Goal: Task Accomplishment & Management: Complete application form

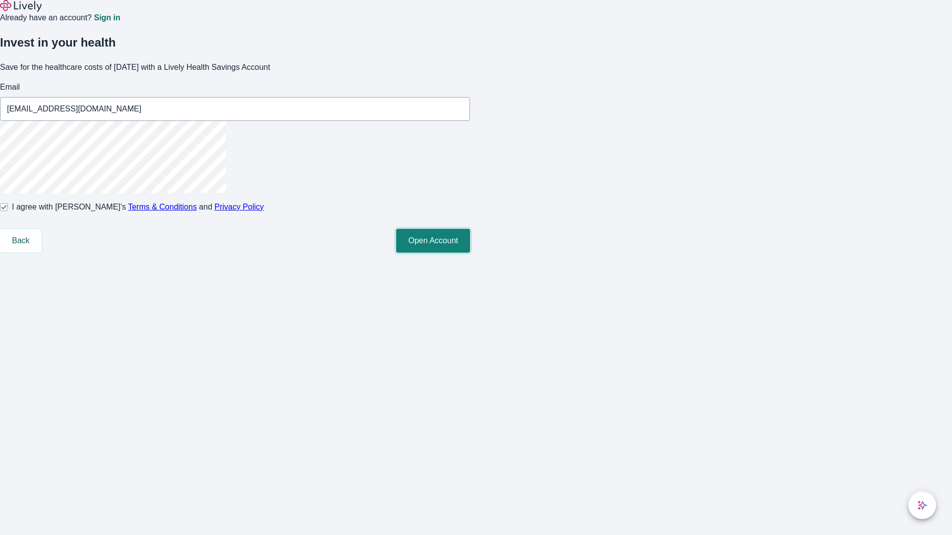
click at [470, 253] on button "Open Account" at bounding box center [433, 241] width 74 height 24
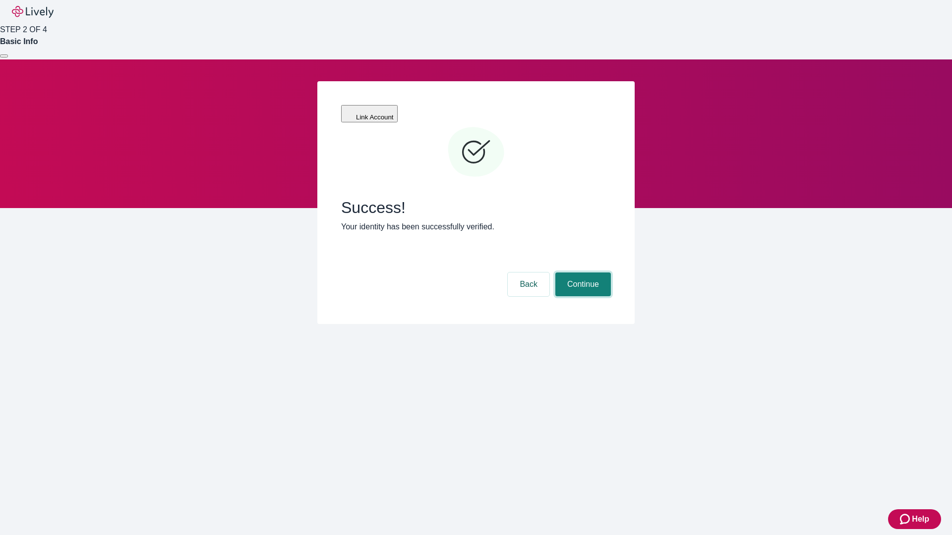
click at [582, 273] on button "Continue" at bounding box center [583, 285] width 56 height 24
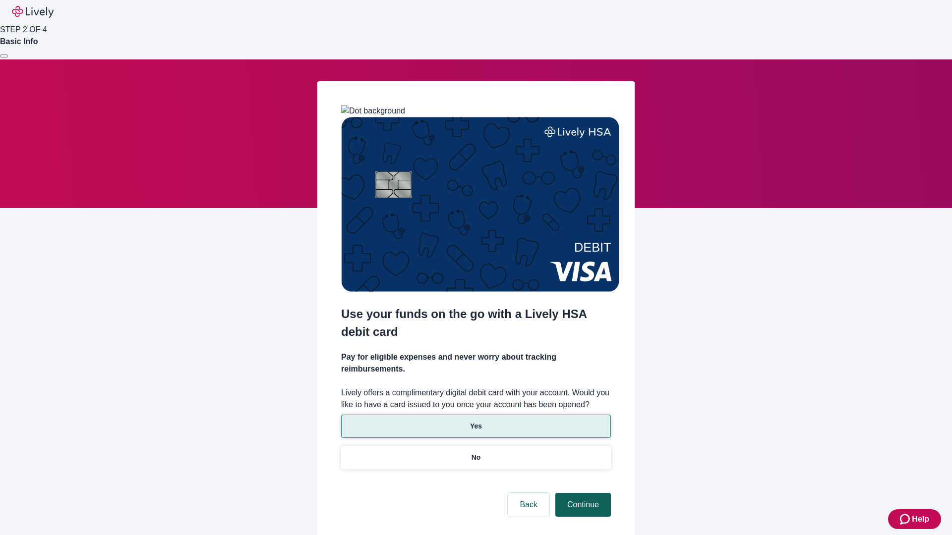
click at [475, 421] on p "Yes" at bounding box center [476, 426] width 12 height 10
click at [582, 493] on button "Continue" at bounding box center [583, 505] width 56 height 24
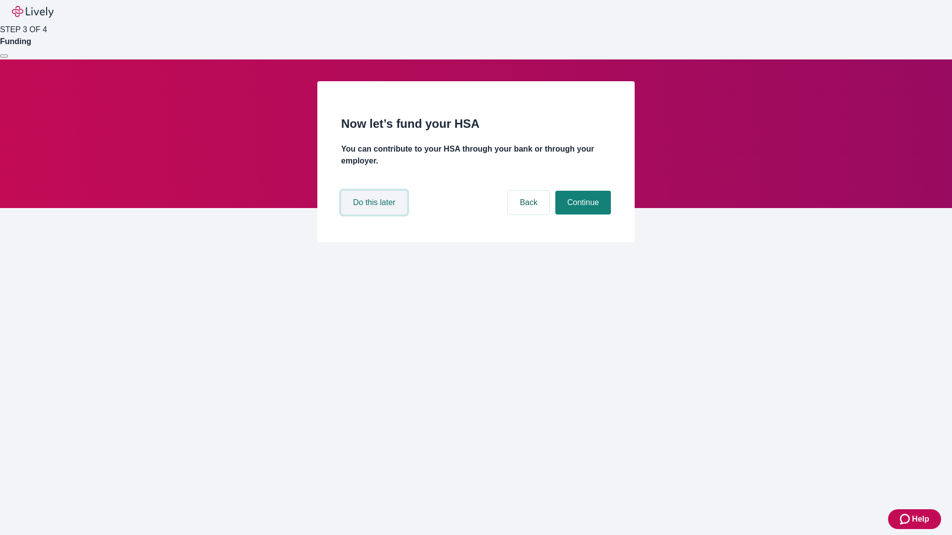
click at [375, 215] on button "Do this later" at bounding box center [374, 203] width 66 height 24
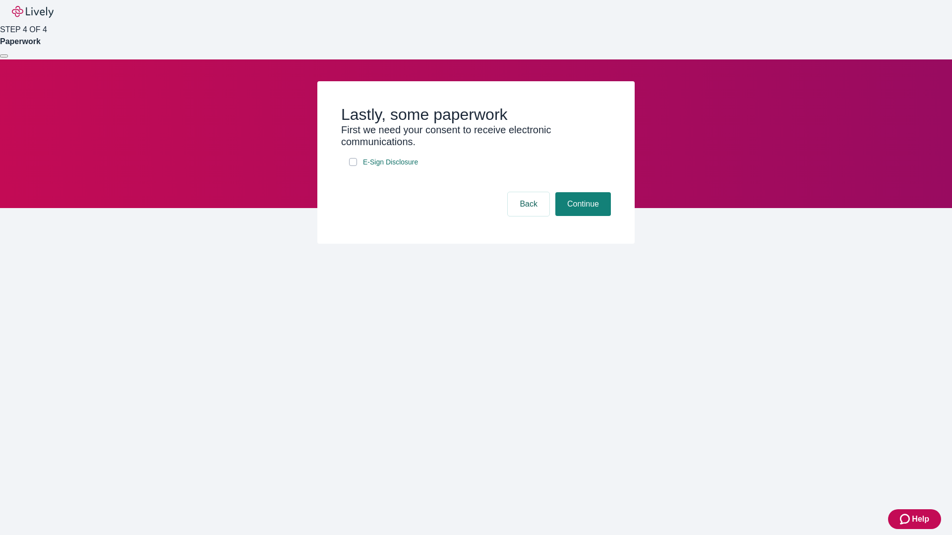
click at [353, 166] on input "E-Sign Disclosure" at bounding box center [353, 162] width 8 height 8
checkbox input "true"
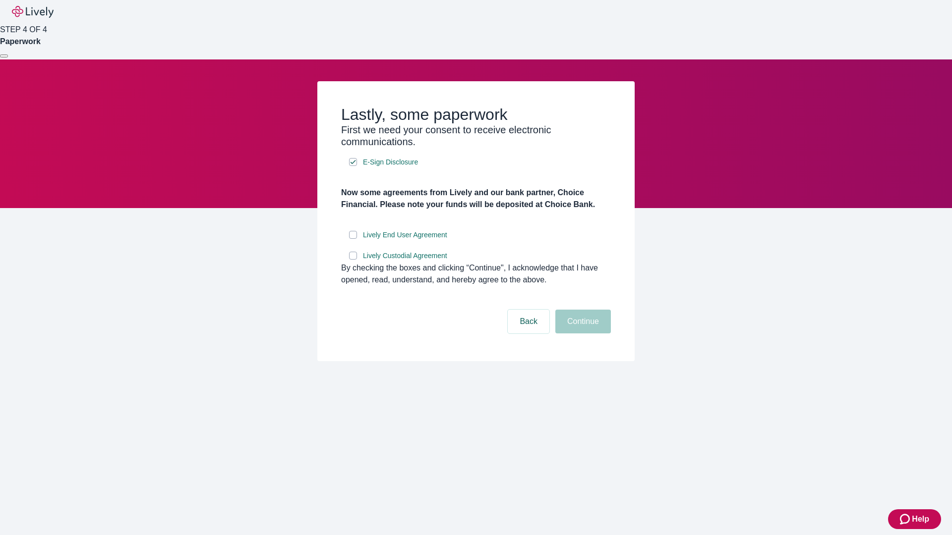
click at [353, 239] on input "Lively End User Agreement" at bounding box center [353, 235] width 8 height 8
checkbox input "true"
click at [353, 260] on input "Lively Custodial Agreement" at bounding box center [353, 256] width 8 height 8
checkbox input "true"
click at [582, 334] on button "Continue" at bounding box center [583, 322] width 56 height 24
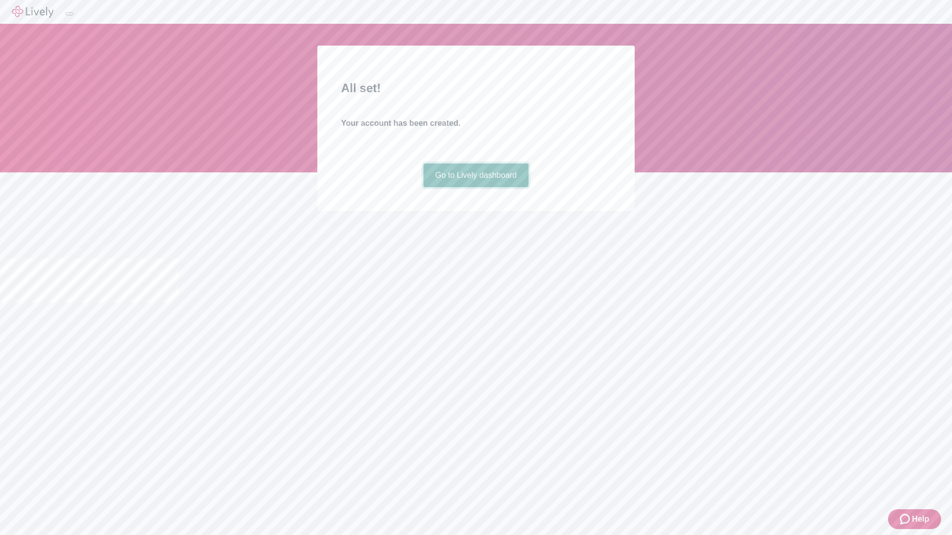
click at [475, 187] on link "Go to Lively dashboard" at bounding box center [476, 176] width 106 height 24
